Goal: Entertainment & Leisure: Consume media (video, audio)

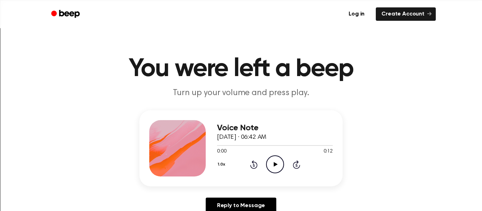
scroll to position [22, 0]
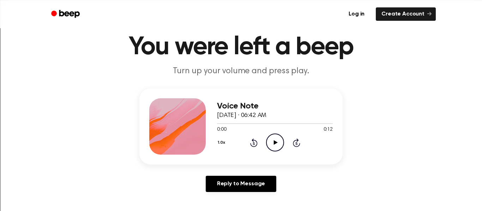
click at [275, 141] on icon "Play Audio" at bounding box center [275, 143] width 18 height 18
click at [274, 141] on icon "Play Audio" at bounding box center [275, 143] width 18 height 18
click at [274, 141] on icon at bounding box center [274, 142] width 3 height 5
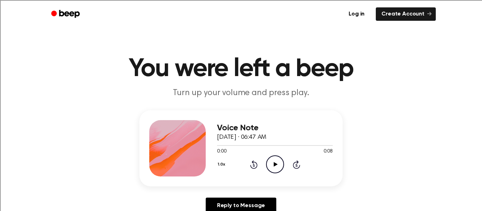
click at [275, 158] on icon "Play Audio" at bounding box center [275, 165] width 18 height 18
click at [368, 177] on div "Voice Note [DATE] · 06:48 AM 0:00 0:08 Your browser does not support the [objec…" at bounding box center [240, 164] width 465 height 109
click at [279, 164] on icon "Play Audio" at bounding box center [275, 165] width 18 height 18
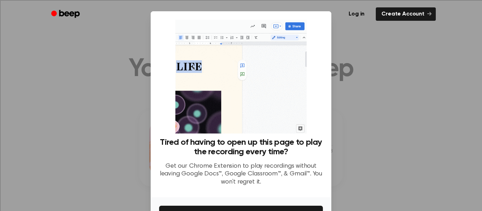
click at [355, 158] on div at bounding box center [241, 105] width 482 height 211
click at [379, 63] on div at bounding box center [241, 105] width 482 height 211
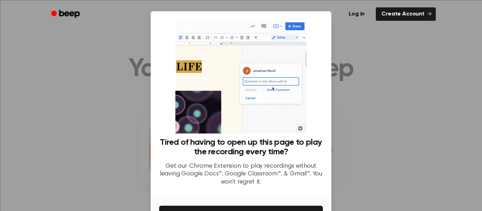
click at [375, 93] on div at bounding box center [241, 105] width 482 height 211
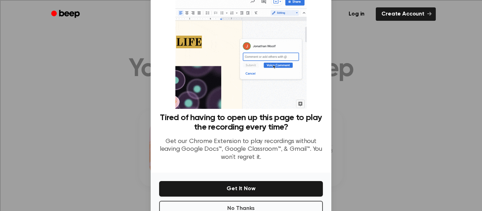
scroll to position [45, 0]
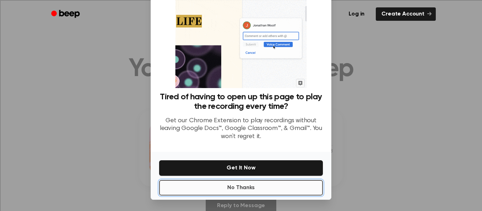
click at [285, 187] on button "No Thanks" at bounding box center [241, 188] width 164 height 16
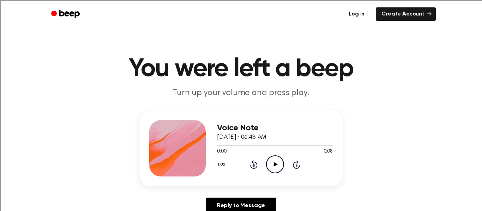
click at [273, 167] on icon "Play Audio" at bounding box center [275, 165] width 18 height 18
click at [271, 165] on icon "Play Audio" at bounding box center [275, 165] width 18 height 18
